Goal: Find specific page/section: Find specific page/section

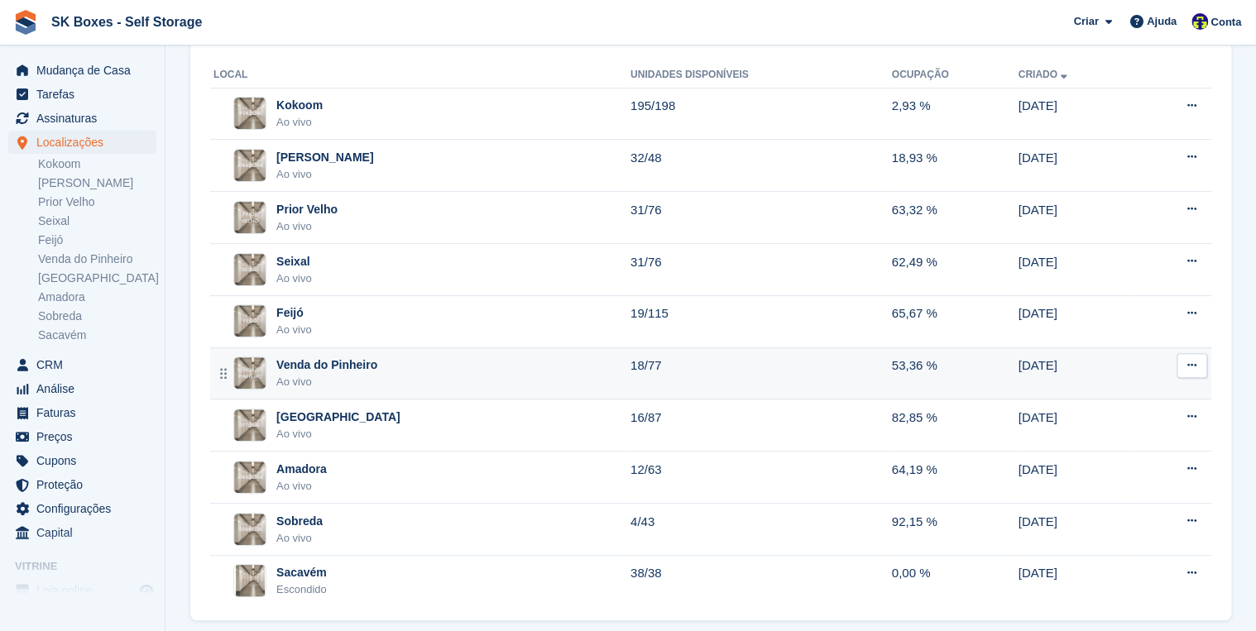
scroll to position [117, 0]
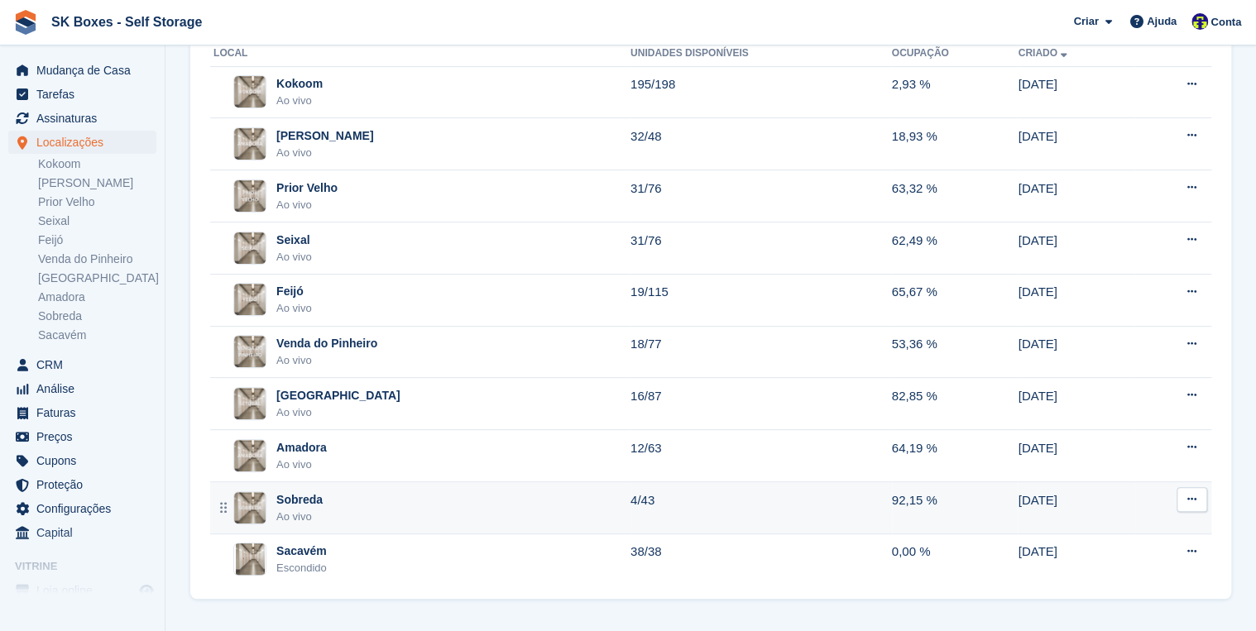
click at [298, 501] on div "Sobreda" at bounding box center [299, 499] width 46 height 17
